Goal: Task Accomplishment & Management: Use online tool/utility

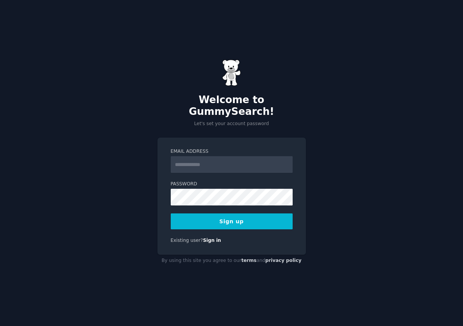
click at [219, 164] on input "Email Address" at bounding box center [232, 164] width 122 height 17
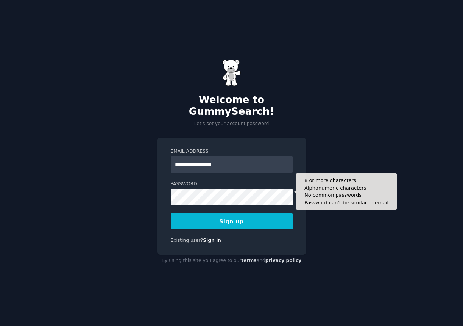
type input "**********"
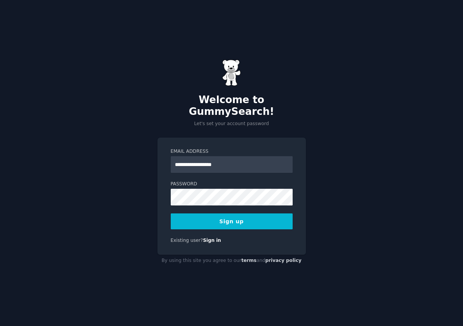
click at [265, 216] on button "Sign up" at bounding box center [232, 221] width 122 height 16
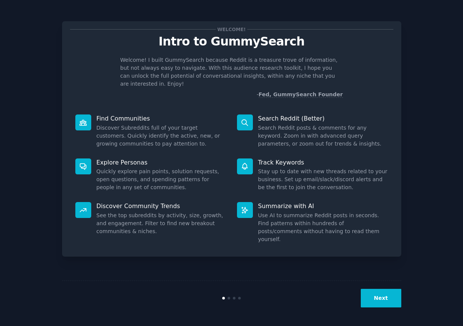
click at [386, 297] on button "Next" at bounding box center [381, 298] width 41 height 19
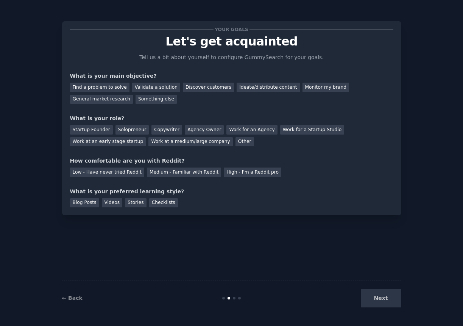
click at [113, 92] on div "Find a problem to solve Validate a solution Discover customers Ideate/distribut…" at bounding box center [231, 92] width 323 height 24
click at [113, 90] on div "Find a problem to solve" at bounding box center [99, 87] width 59 height 9
click at [260, 87] on div "Ideate/distribute content" at bounding box center [268, 87] width 63 height 9
click at [97, 99] on div "General market research" at bounding box center [101, 99] width 63 height 9
click at [121, 129] on div "Solopreneur" at bounding box center [132, 129] width 33 height 9
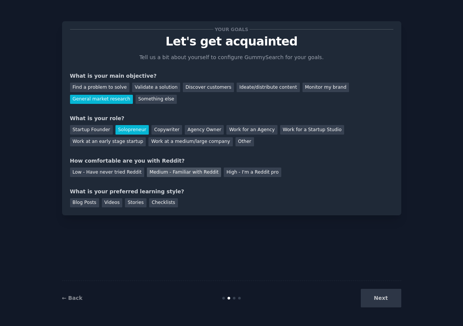
click at [170, 171] on div "Medium - Familiar with Reddit" at bounding box center [184, 171] width 74 height 9
click at [90, 201] on div "Blog Posts" at bounding box center [84, 202] width 29 height 9
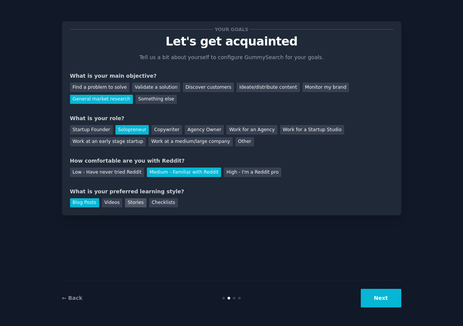
click at [137, 202] on div "Stories" at bounding box center [135, 202] width 21 height 9
click at [91, 201] on div "Blog Posts" at bounding box center [84, 202] width 29 height 9
click at [390, 304] on button "Next" at bounding box center [381, 298] width 41 height 19
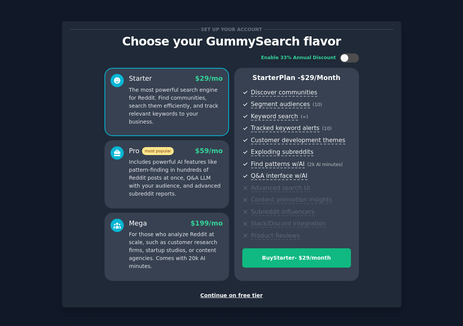
click at [247, 293] on div "Continue on free tier" at bounding box center [231, 295] width 323 height 8
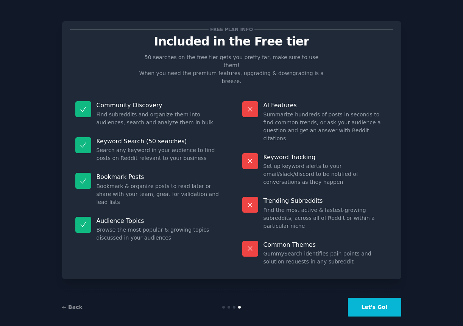
click at [378, 298] on button "Let's Go!" at bounding box center [374, 307] width 53 height 19
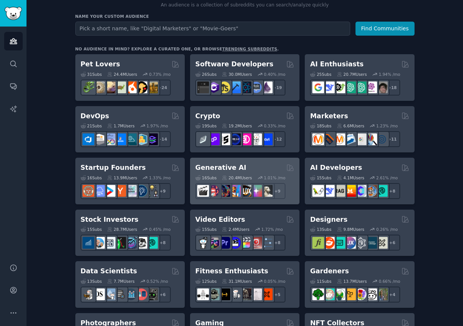
scroll to position [98, 0]
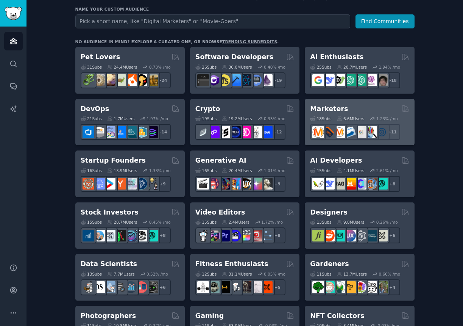
click at [348, 106] on div "Marketers" at bounding box center [359, 108] width 99 height 9
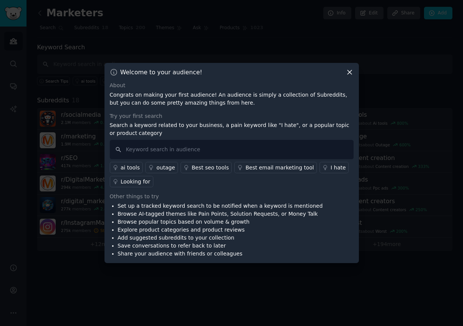
click at [349, 72] on icon at bounding box center [350, 72] width 4 height 4
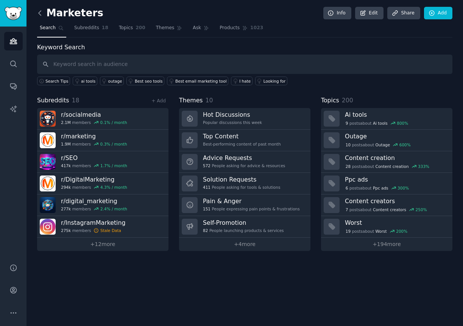
click at [39, 12] on icon at bounding box center [40, 13] width 8 height 8
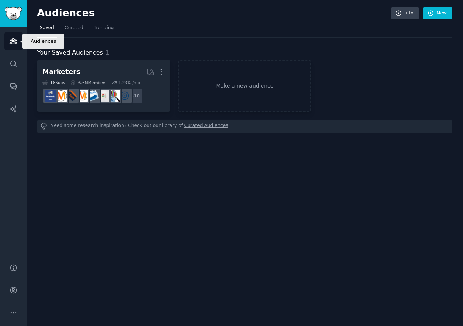
click at [14, 45] on link "Audiences" at bounding box center [13, 41] width 19 height 19
click at [431, 12] on icon at bounding box center [430, 13] width 5 height 5
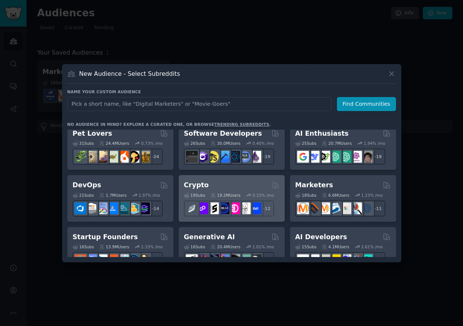
scroll to position [15, 0]
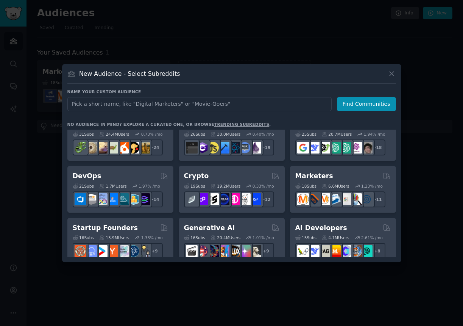
click at [216, 232] on div "16 Sub s 20.4M Users 1.01 % /mo + 9" at bounding box center [231, 245] width 95 height 27
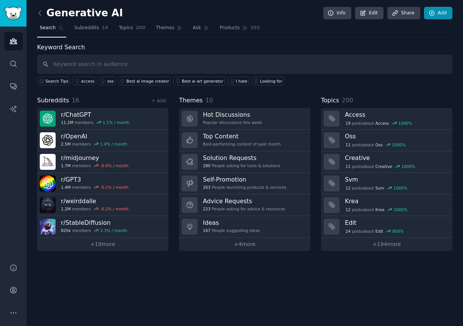
click at [432, 13] on icon at bounding box center [431, 13] width 5 height 5
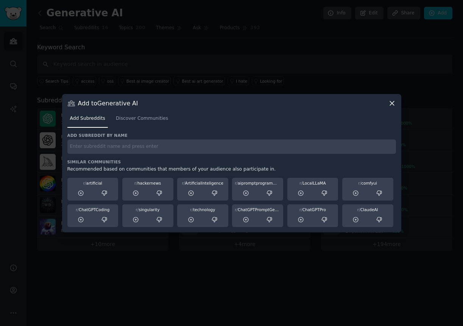
click at [392, 102] on icon at bounding box center [392, 103] width 8 height 8
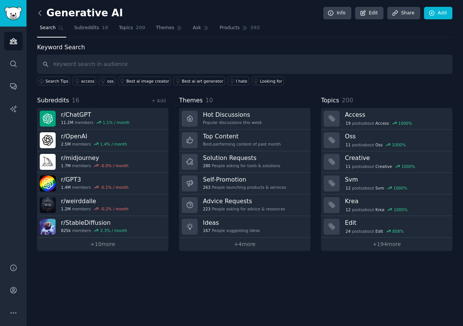
click at [40, 13] on icon at bounding box center [40, 13] width 8 height 8
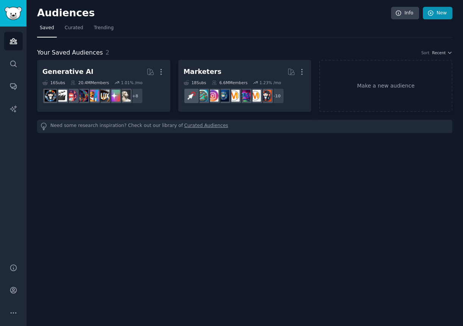
click at [432, 12] on icon at bounding box center [431, 13] width 7 height 7
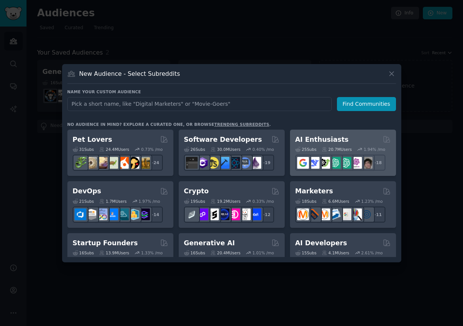
click at [350, 144] on div "AI Enthusiasts Curated by GummySearch" at bounding box center [342, 139] width 95 height 9
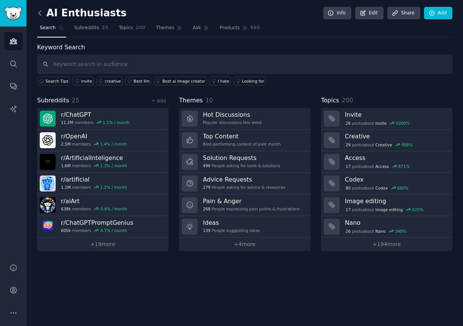
click at [39, 13] on icon at bounding box center [40, 13] width 2 height 5
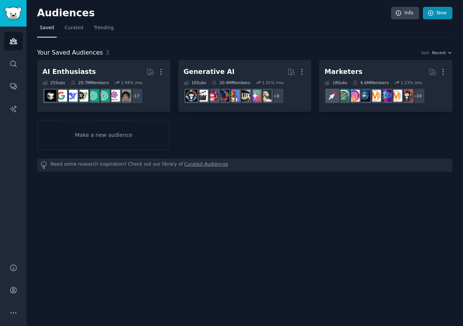
click at [432, 12] on icon at bounding box center [431, 13] width 7 height 7
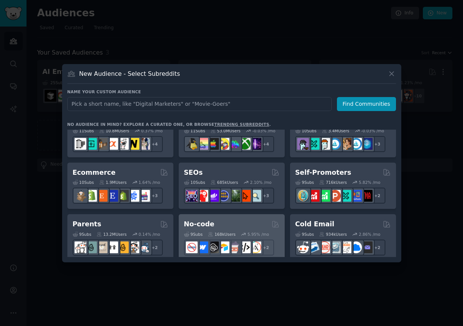
scroll to position [263, 0]
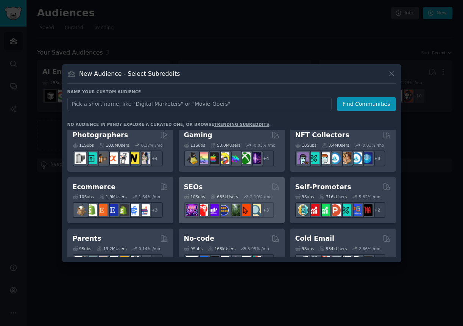
click at [237, 187] on div "SEOs" at bounding box center [231, 186] width 95 height 9
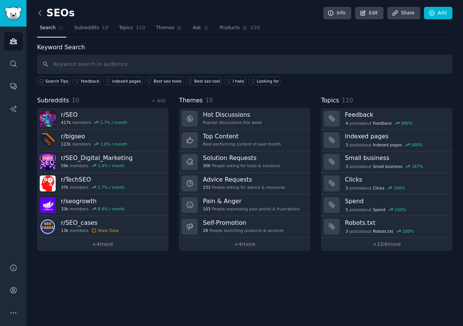
click at [40, 14] on icon at bounding box center [40, 13] width 8 height 8
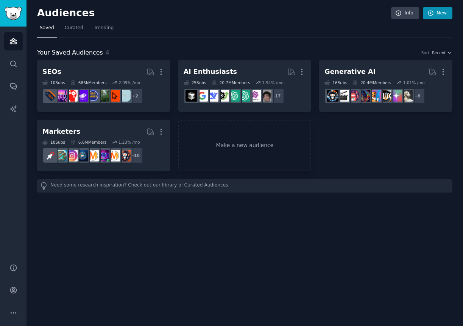
click at [431, 12] on icon at bounding box center [430, 13] width 5 height 5
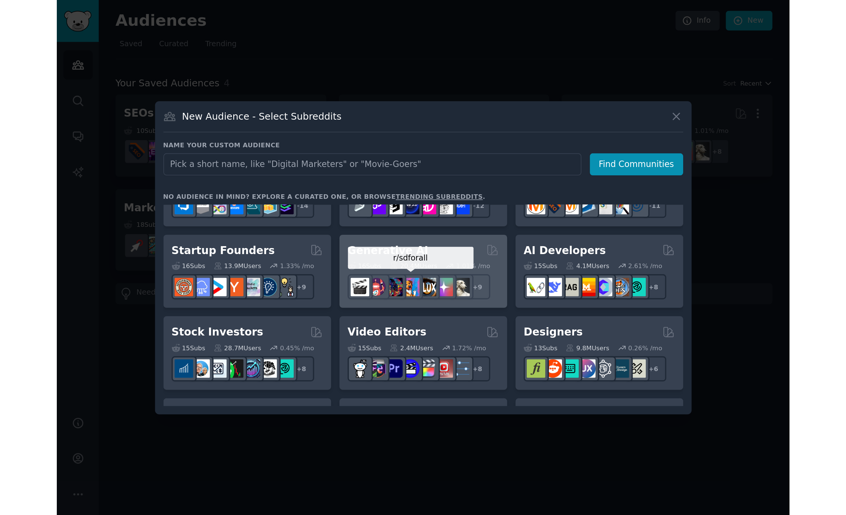
scroll to position [92, 0]
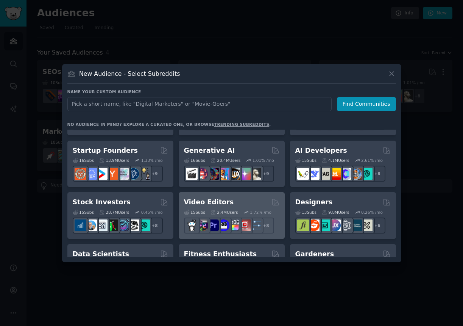
click at [211, 200] on h2 "Video Editors" at bounding box center [209, 201] width 50 height 9
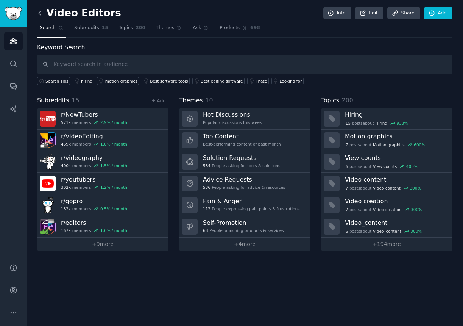
click at [39, 14] on icon at bounding box center [40, 13] width 8 height 8
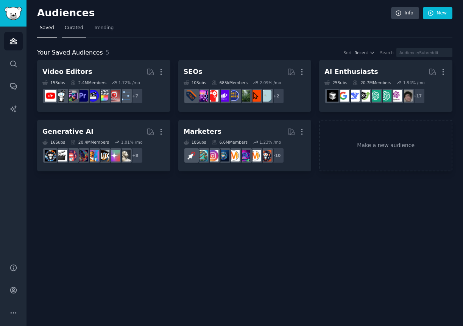
click at [75, 30] on span "Curated" at bounding box center [74, 28] width 19 height 7
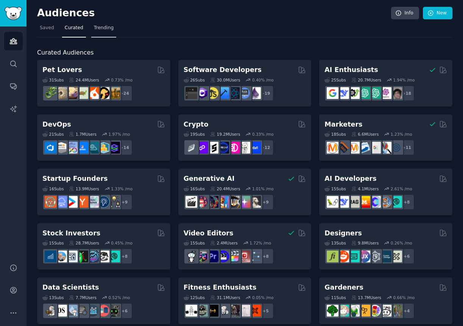
click at [110, 27] on span "Trending" at bounding box center [104, 28] width 20 height 7
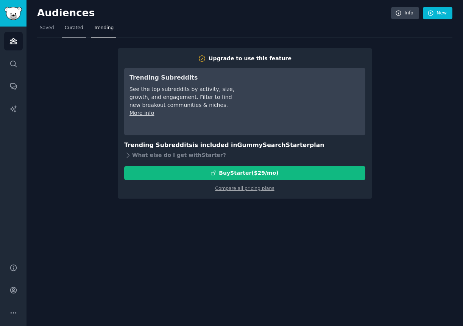
click at [69, 29] on span "Curated" at bounding box center [74, 28] width 19 height 7
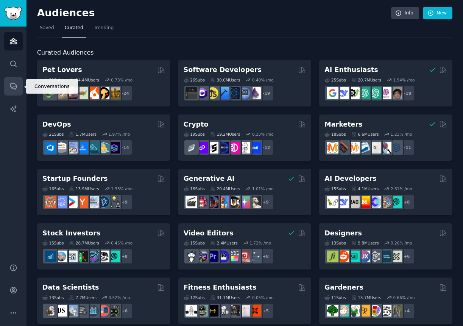
click at [16, 87] on icon "Sidebar" at bounding box center [13, 86] width 8 height 8
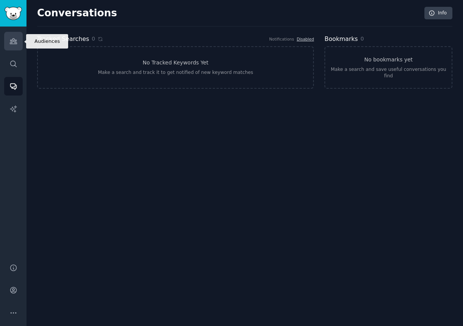
click at [14, 41] on icon "Sidebar" at bounding box center [13, 41] width 7 height 5
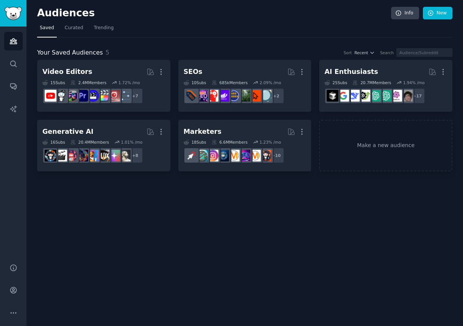
click at [17, 16] on img "Sidebar" at bounding box center [13, 13] width 17 height 13
click at [16, 16] on img "Sidebar" at bounding box center [13, 13] width 17 height 13
click at [16, 312] on icon "Sidebar" at bounding box center [13, 312] width 5 height 1
